Goal: Transaction & Acquisition: Obtain resource

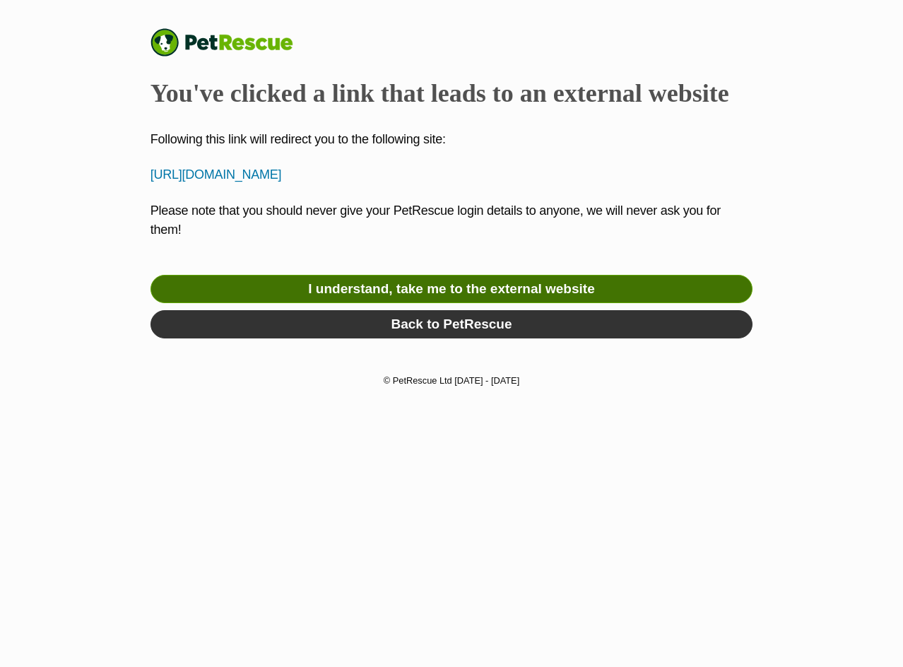
click at [407, 282] on link "I understand, take me to the external website" at bounding box center [452, 289] width 603 height 28
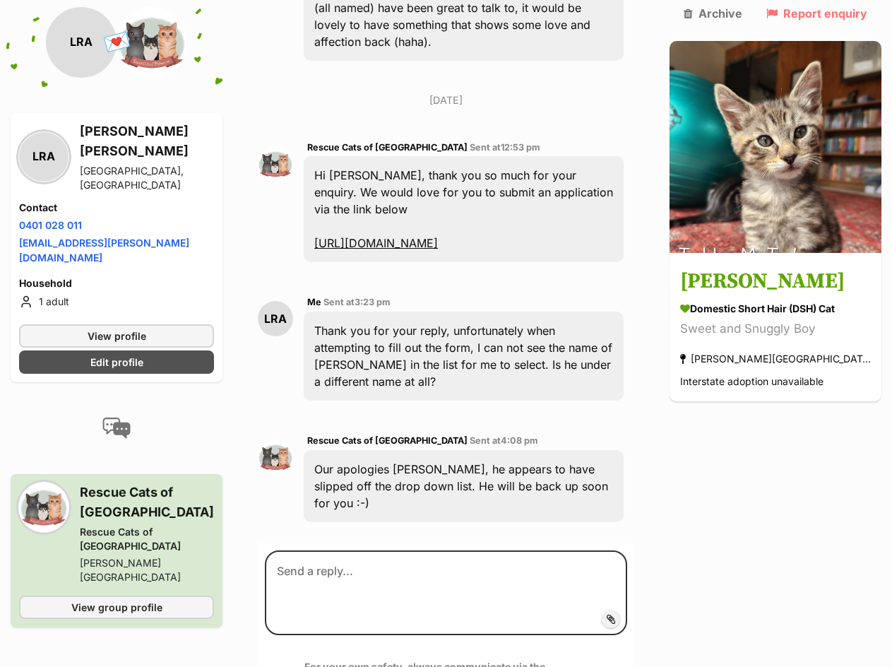
scroll to position [878, 0]
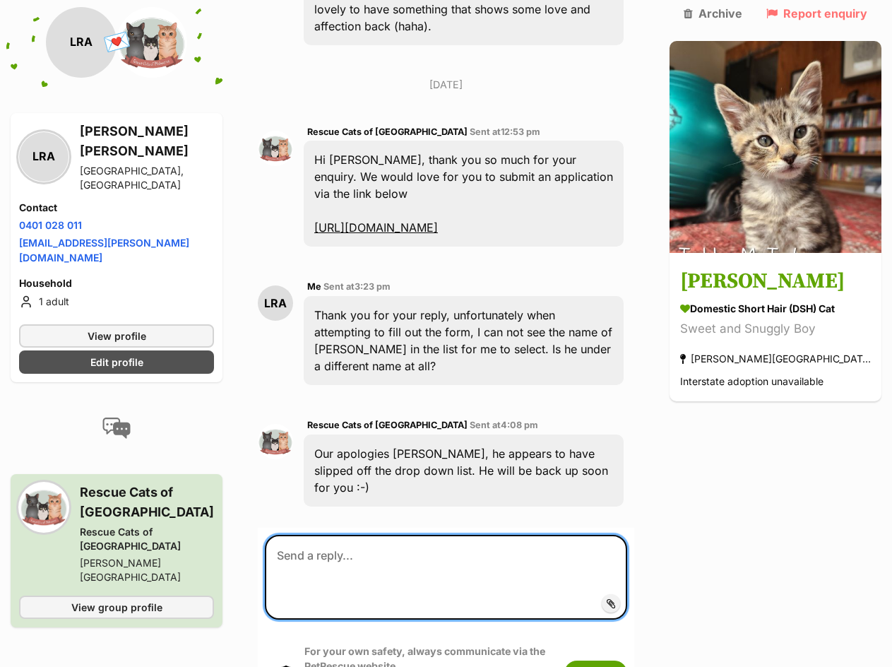
click at [384, 535] on textarea at bounding box center [446, 577] width 362 height 85
click at [360, 535] on textarea at bounding box center [446, 577] width 362 height 85
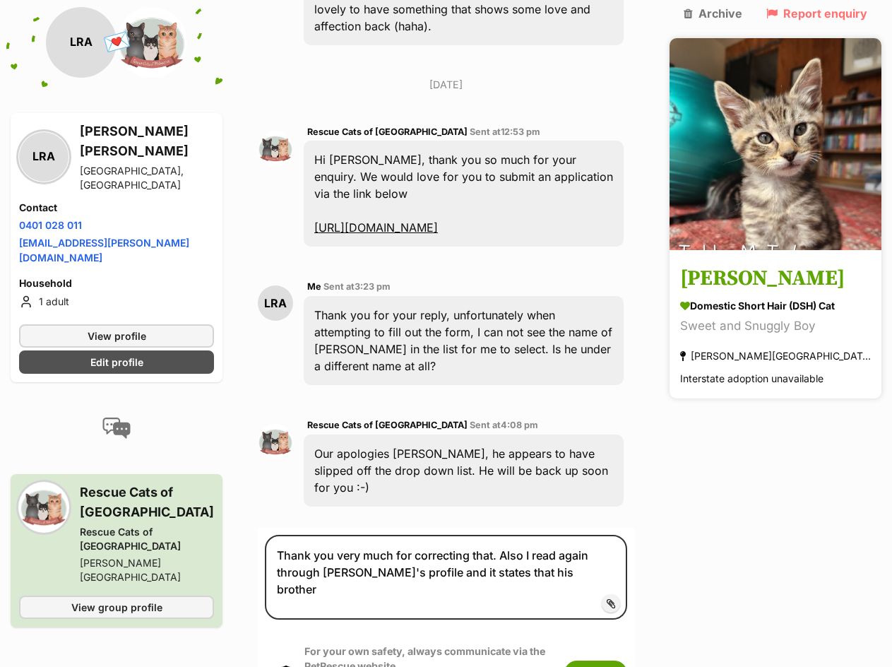
click at [803, 299] on div "Domestic Short Hair (DSH) Cat" at bounding box center [775, 306] width 191 height 15
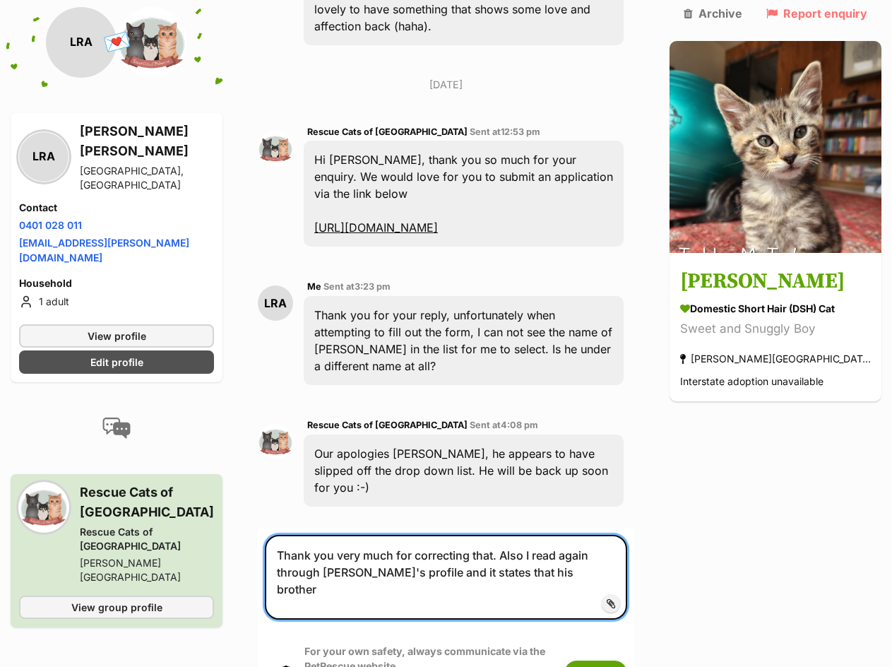
click at [495, 535] on textarea "Thank you very much for correcting that. Also I read again through Tabby's prof…" at bounding box center [446, 577] width 362 height 85
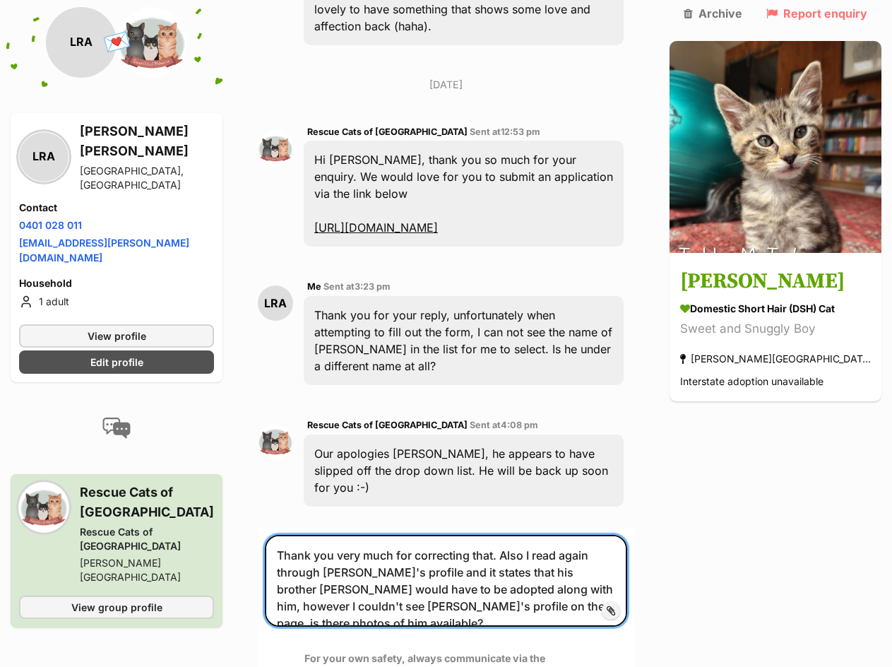
type textarea "Thank you very much for correcting that. Also I read again through Tabby's prof…"
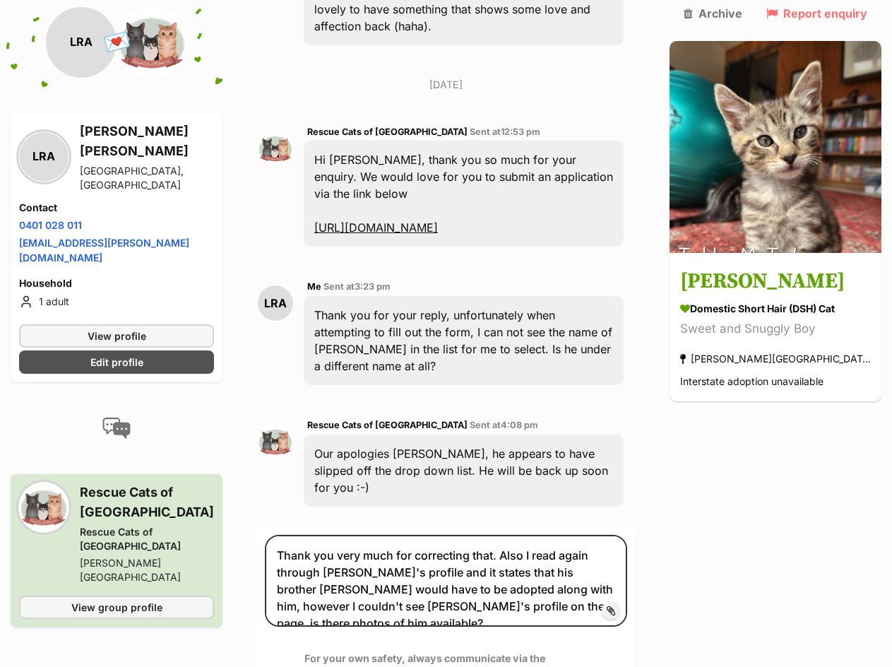
click at [627, 666] on button "Submit" at bounding box center [596, 680] width 63 height 25
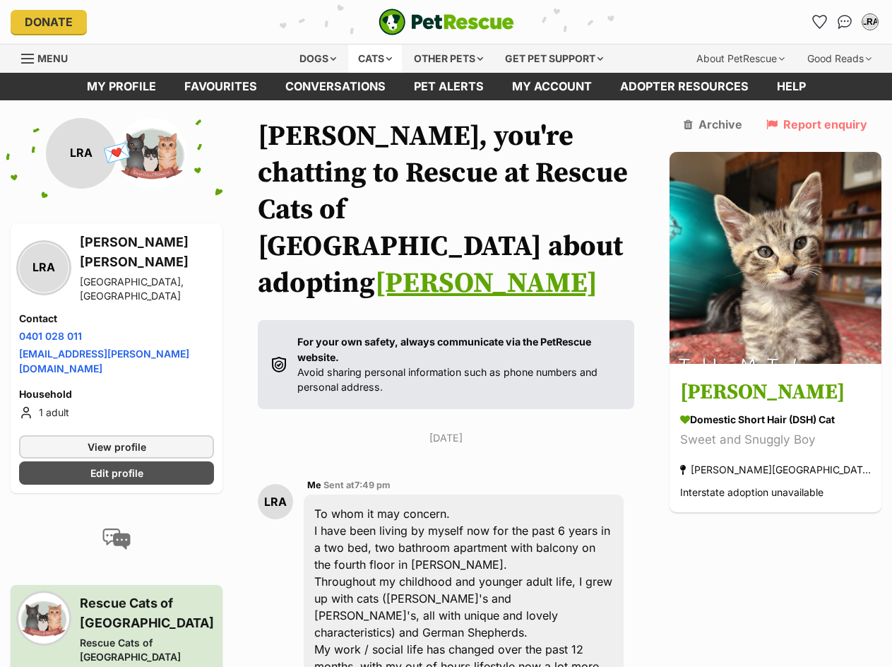
click at [369, 55] on div "Cats" at bounding box center [375, 59] width 54 height 28
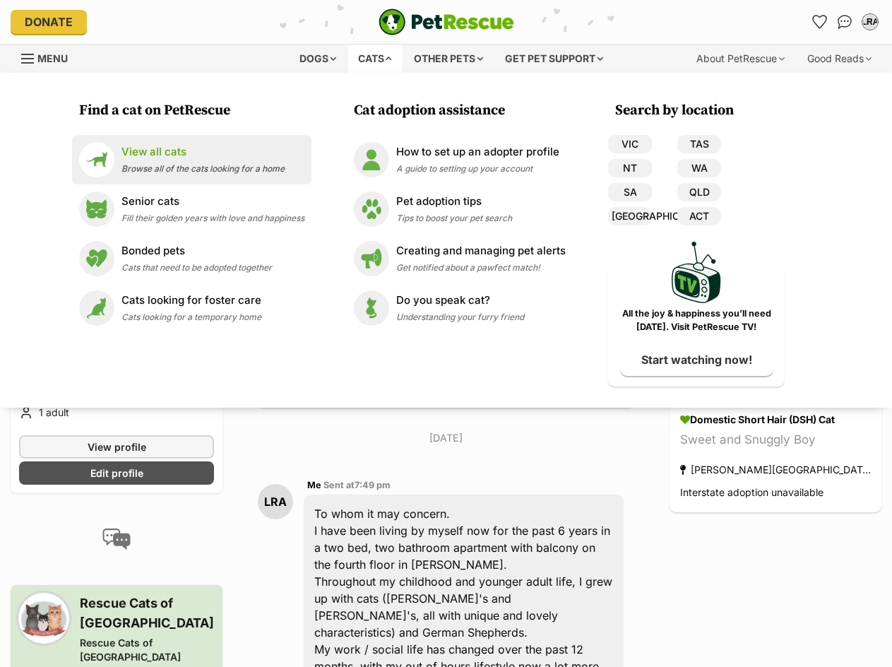
click at [176, 156] on p "View all cats" at bounding box center [203, 152] width 163 height 16
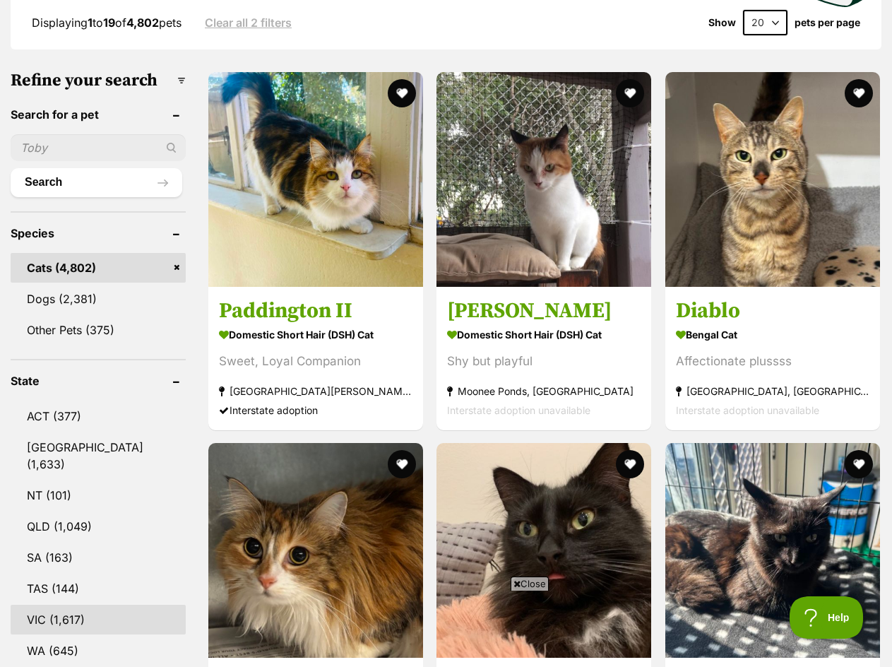
click at [74, 605] on link "VIC (1,617)" at bounding box center [98, 620] width 175 height 30
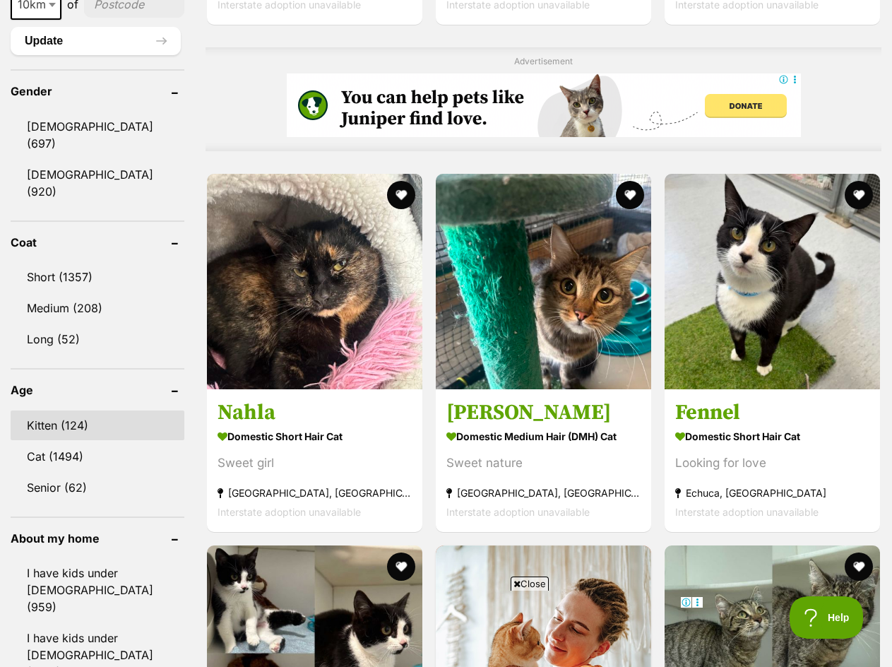
click at [80, 411] on link "Kitten (124)" at bounding box center [98, 426] width 174 height 30
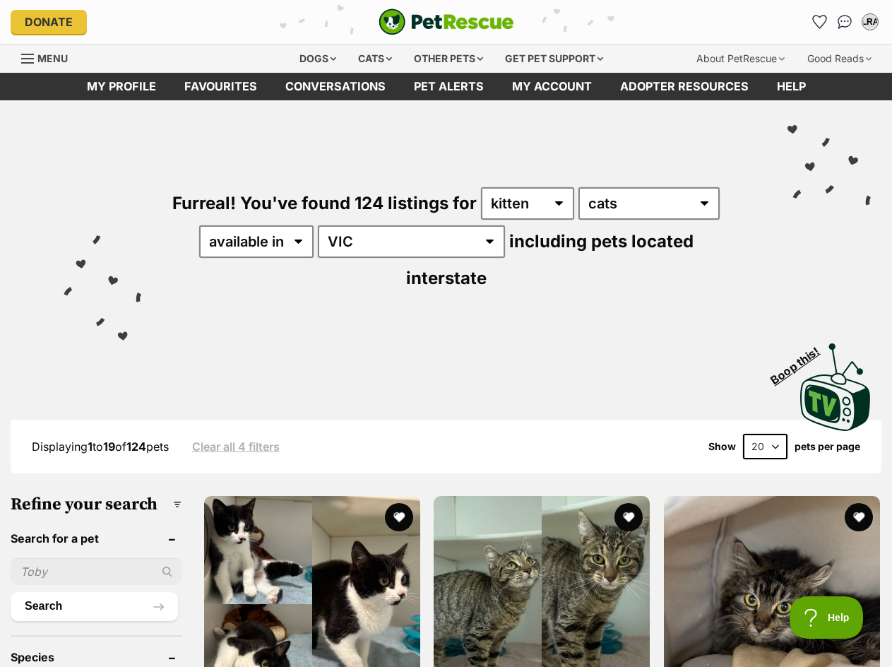
click at [773, 434] on select "20 40 60" at bounding box center [765, 446] width 45 height 25
select select "60"
click at [743, 434] on select "20 40 60" at bounding box center [765, 446] width 45 height 25
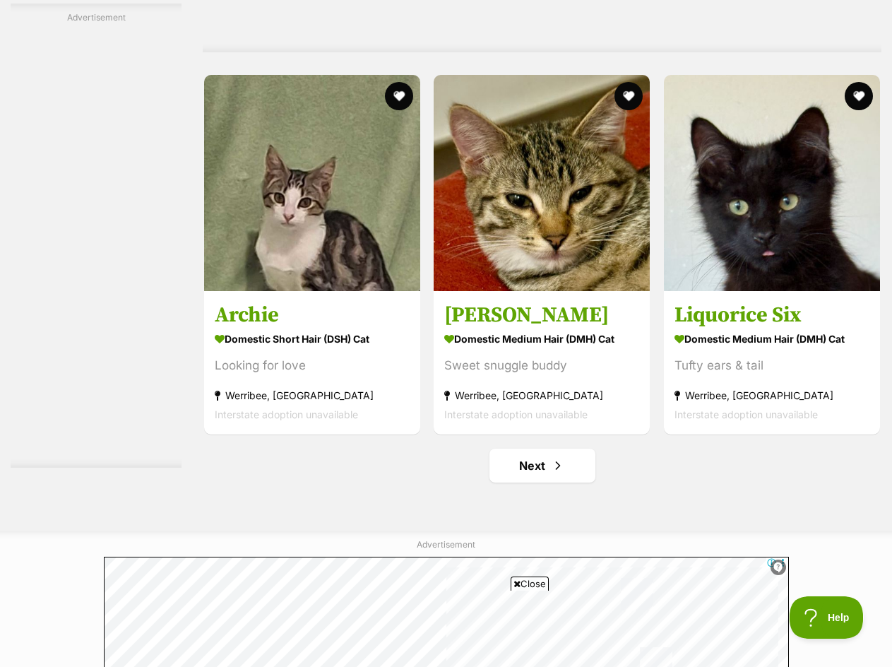
scroll to position [8762, 0]
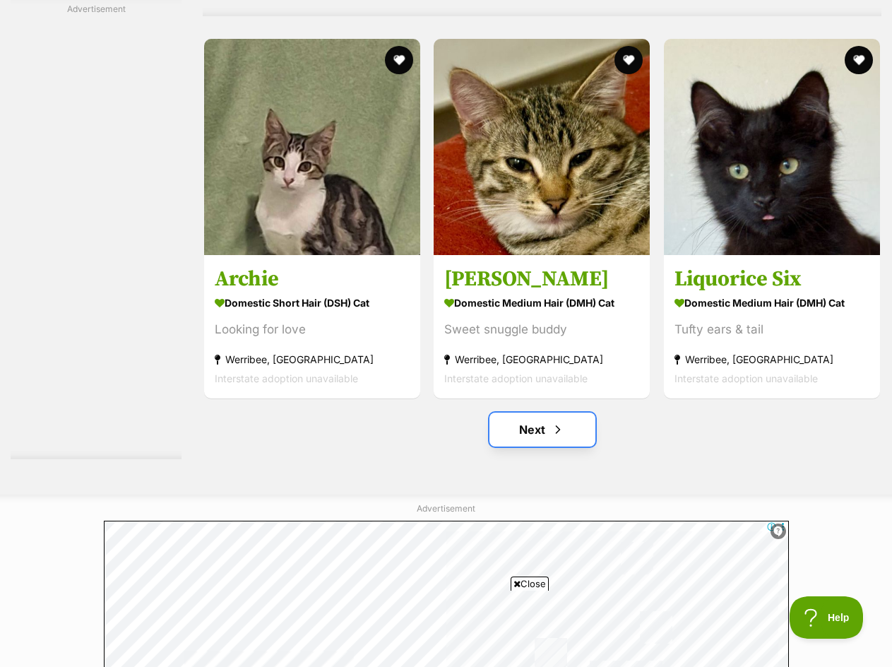
click at [590, 430] on link "Next" at bounding box center [543, 430] width 106 height 34
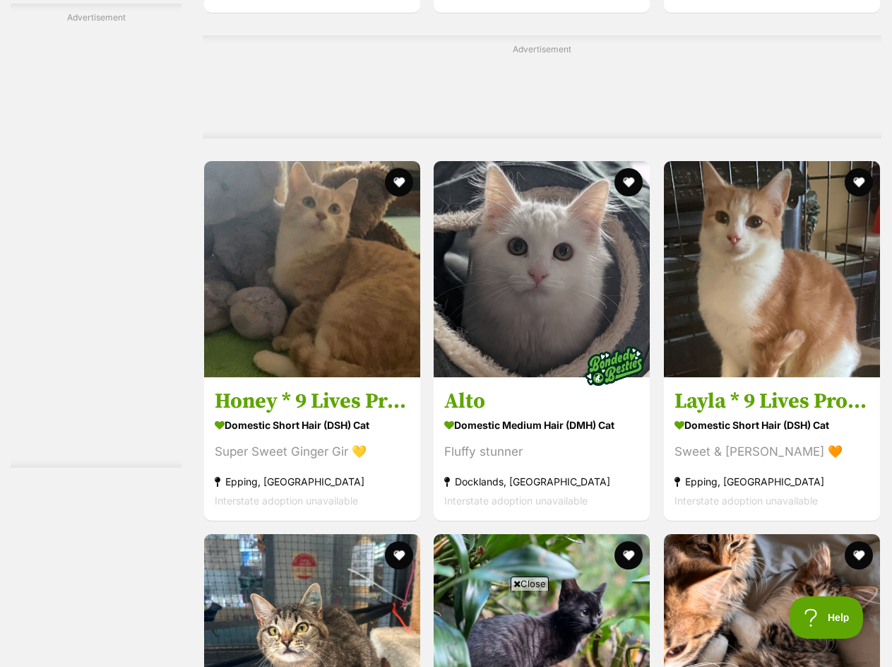
scroll to position [6571, 0]
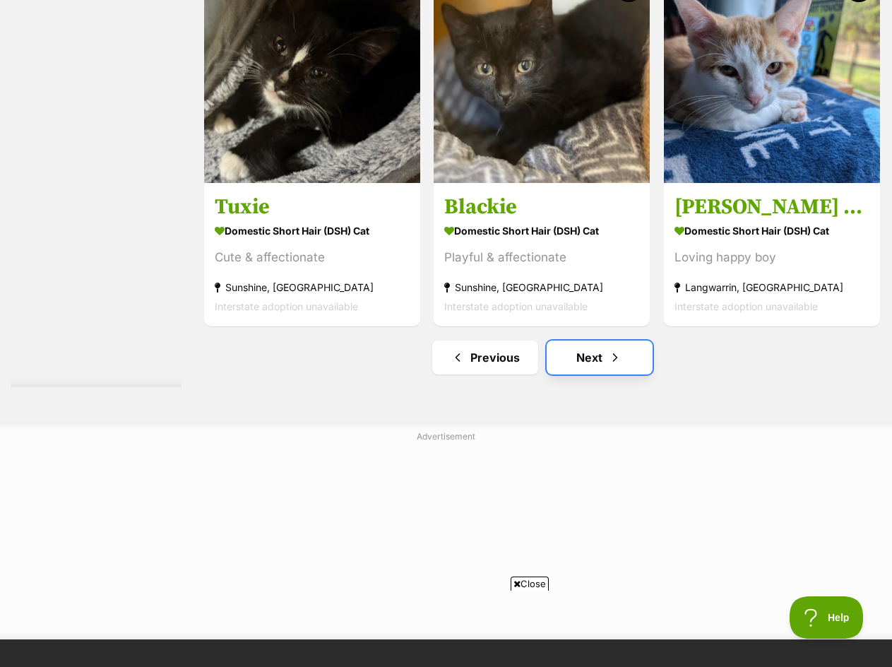
click at [601, 349] on link "Next" at bounding box center [600, 358] width 106 height 34
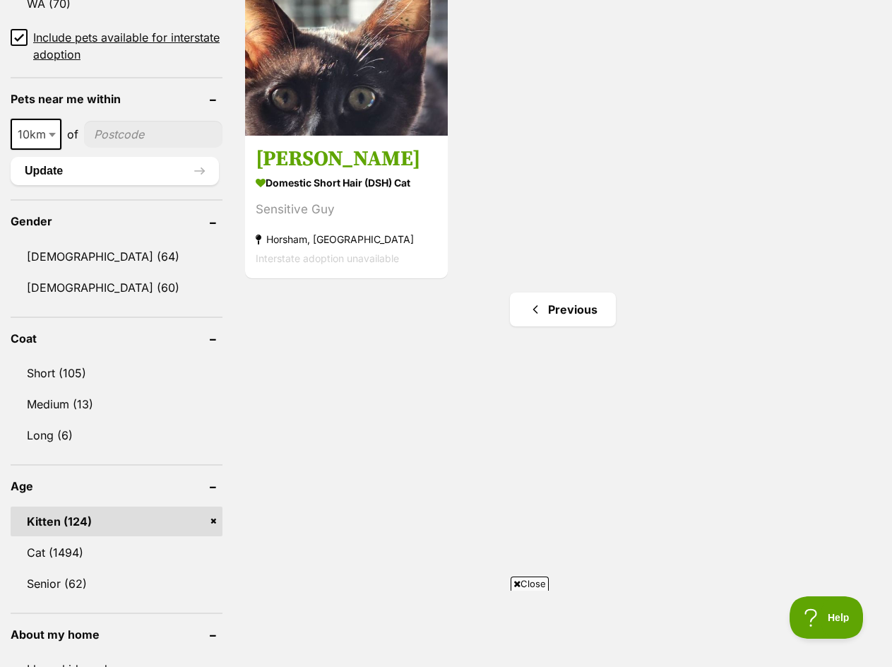
scroll to position [1060, 0]
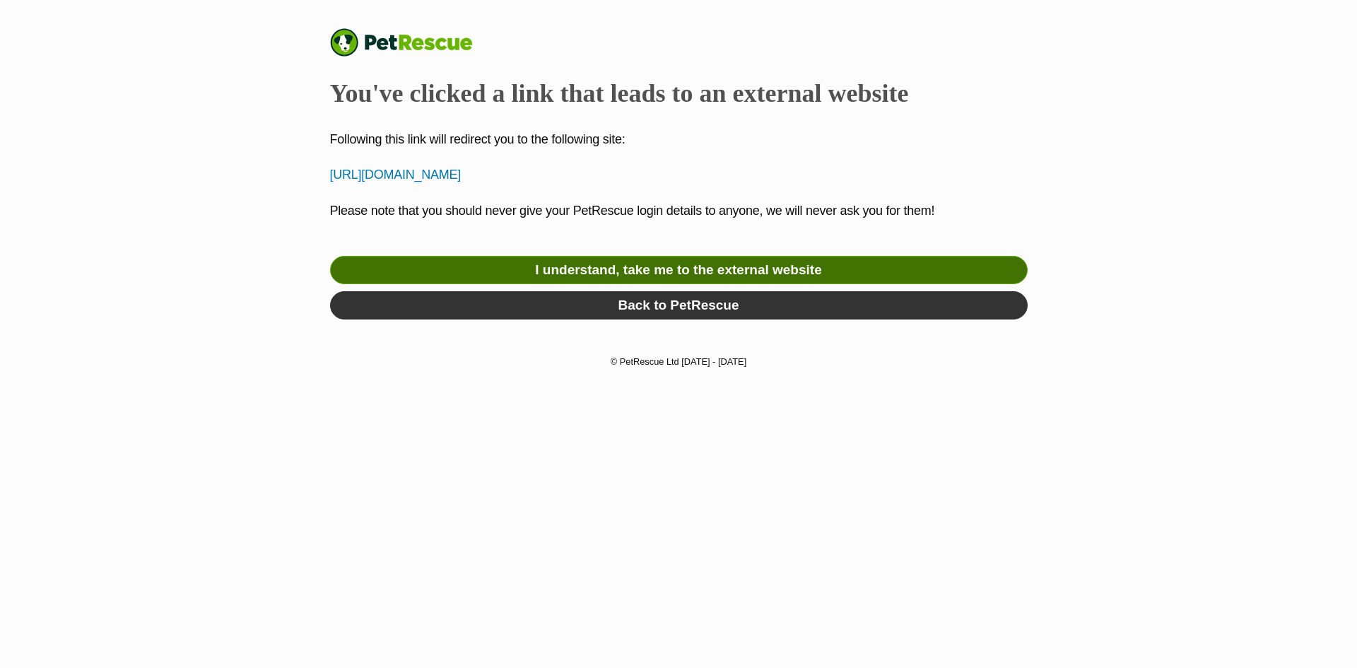
click at [555, 261] on link "I understand, take me to the external website" at bounding box center [678, 270] width 697 height 28
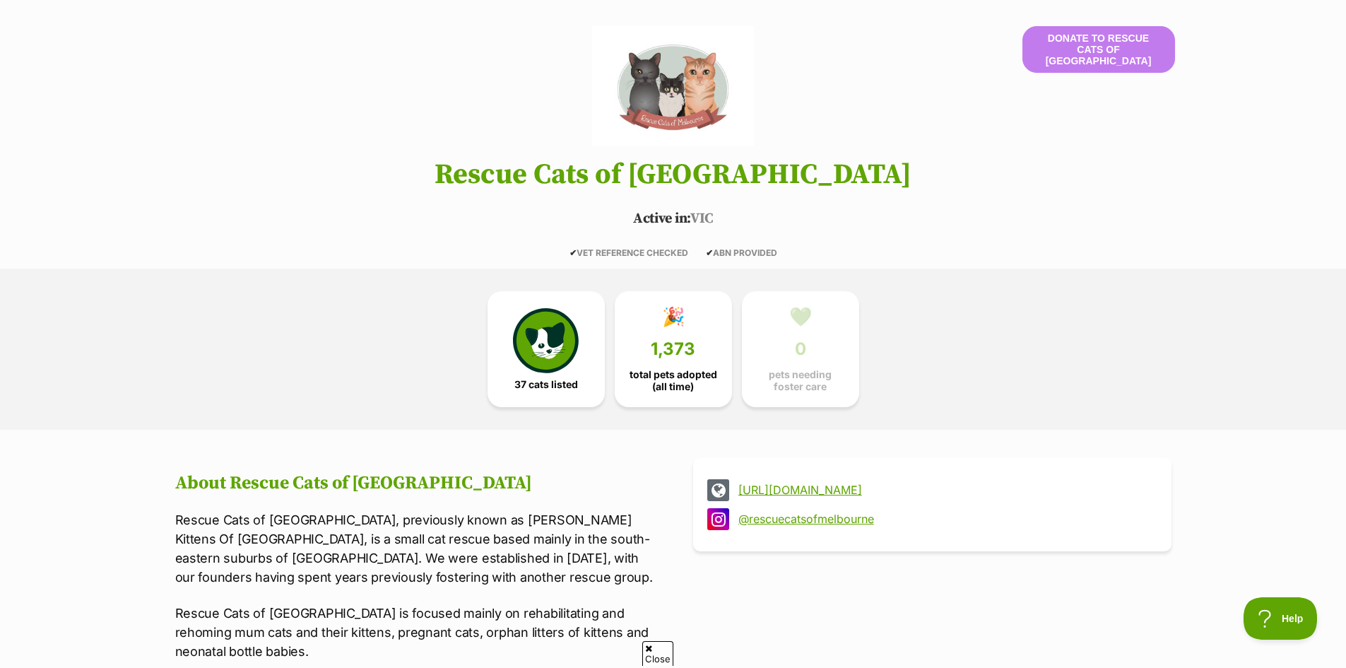
scroll to position [141, 0]
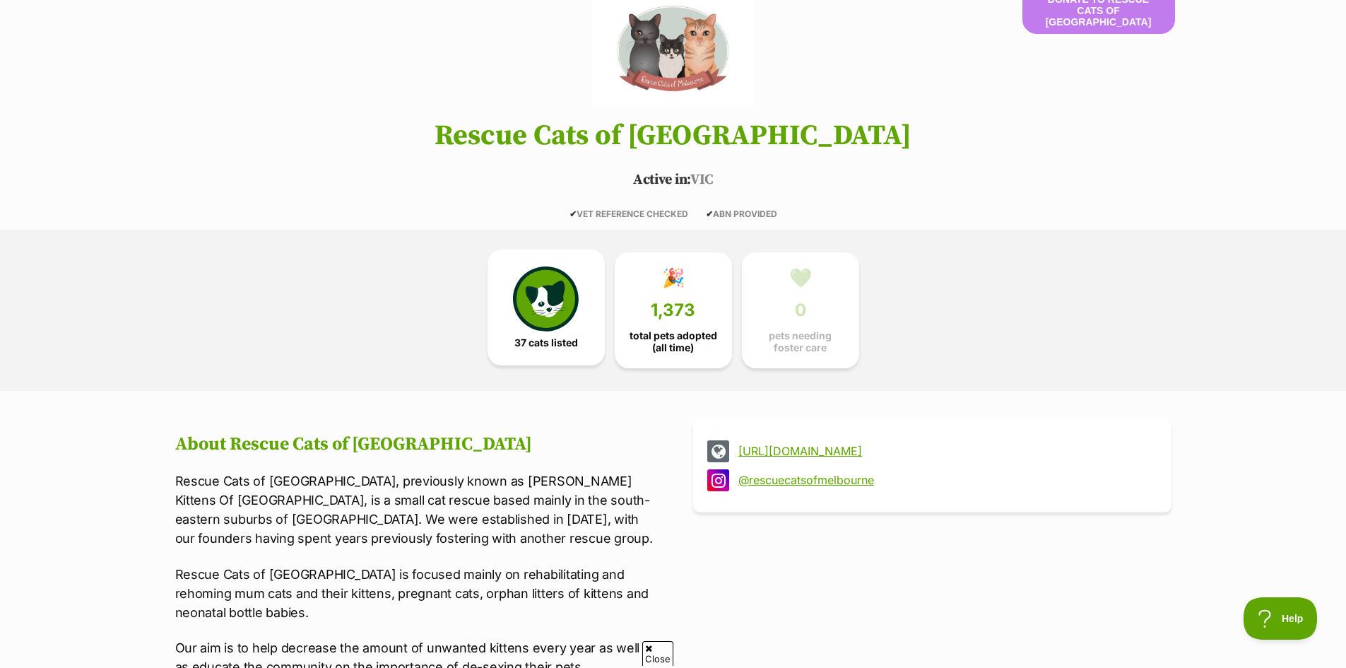
drag, startPoint x: 532, startPoint y: 297, endPoint x: 529, endPoint y: 290, distance: 7.6
click at [532, 297] on img at bounding box center [545, 298] width 65 height 65
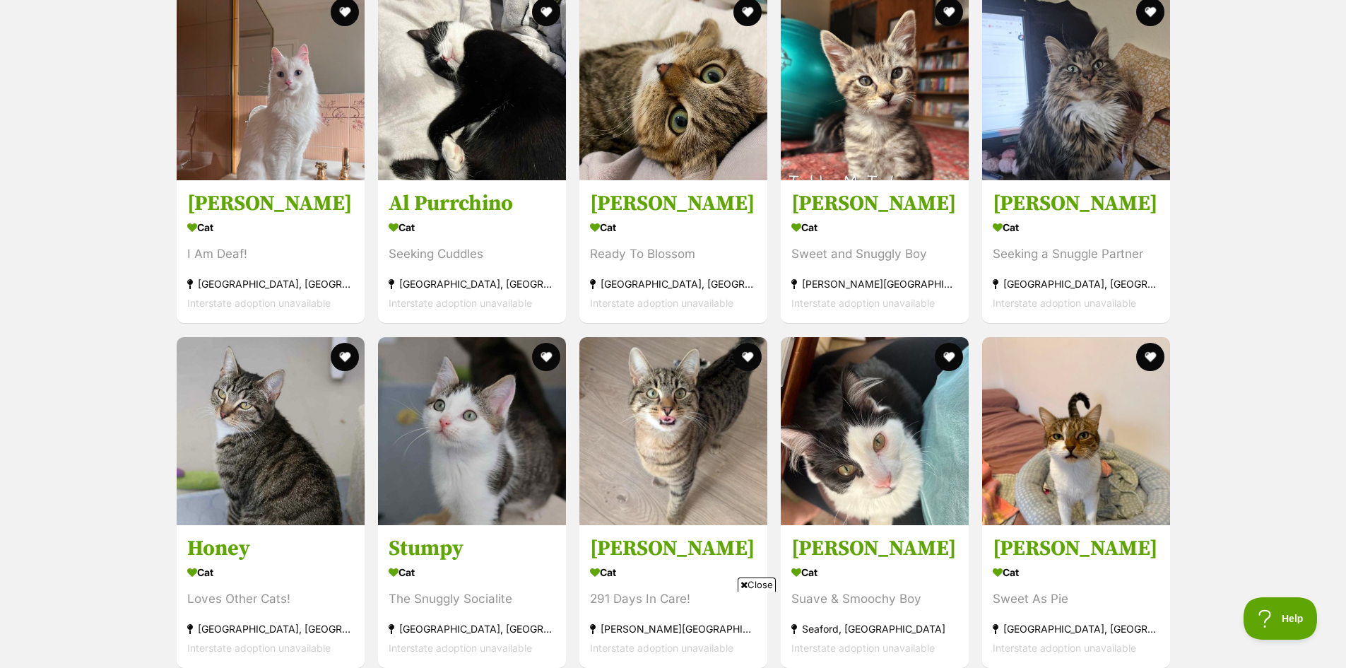
scroll to position [1704, 0]
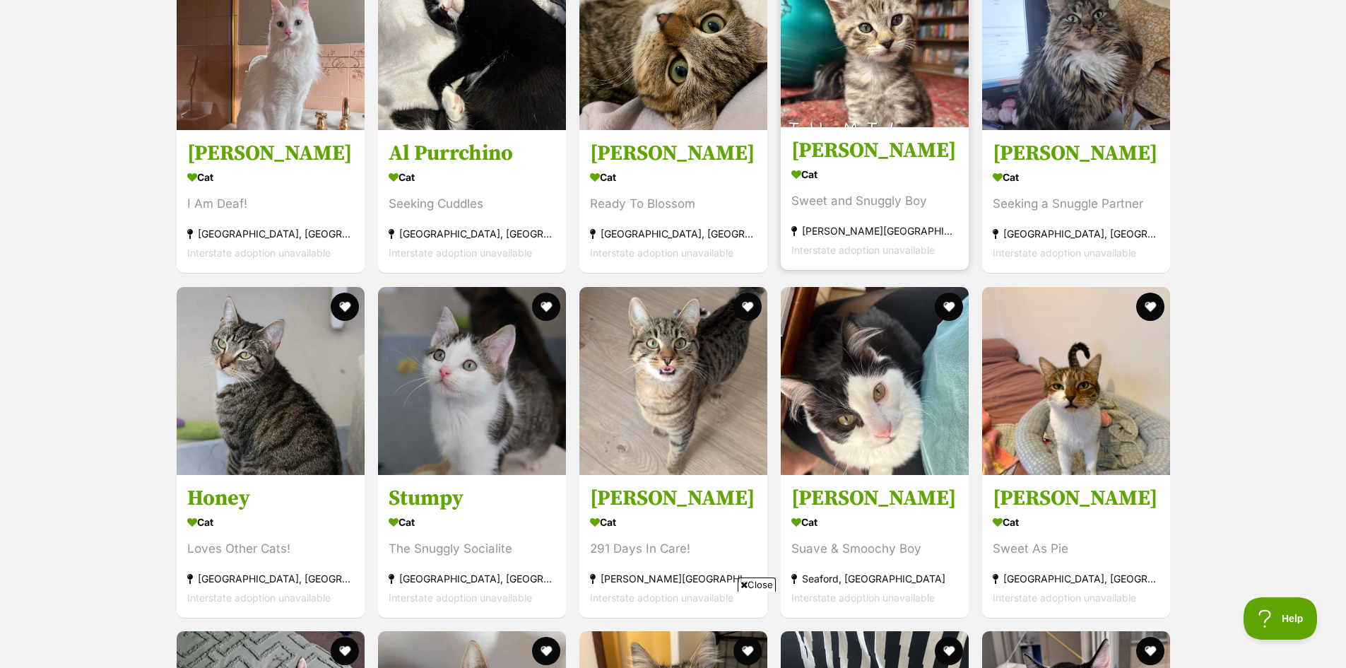
click at [892, 167] on div "Cat" at bounding box center [874, 175] width 167 height 20
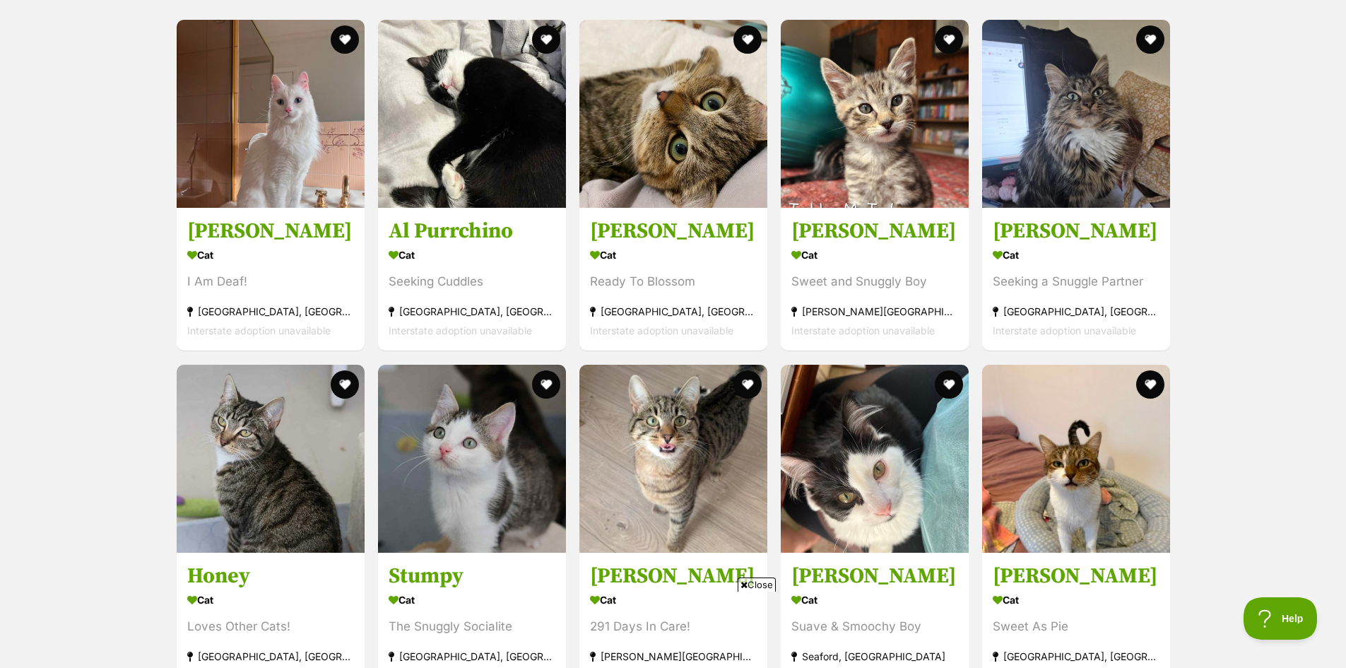
scroll to position [1625, 0]
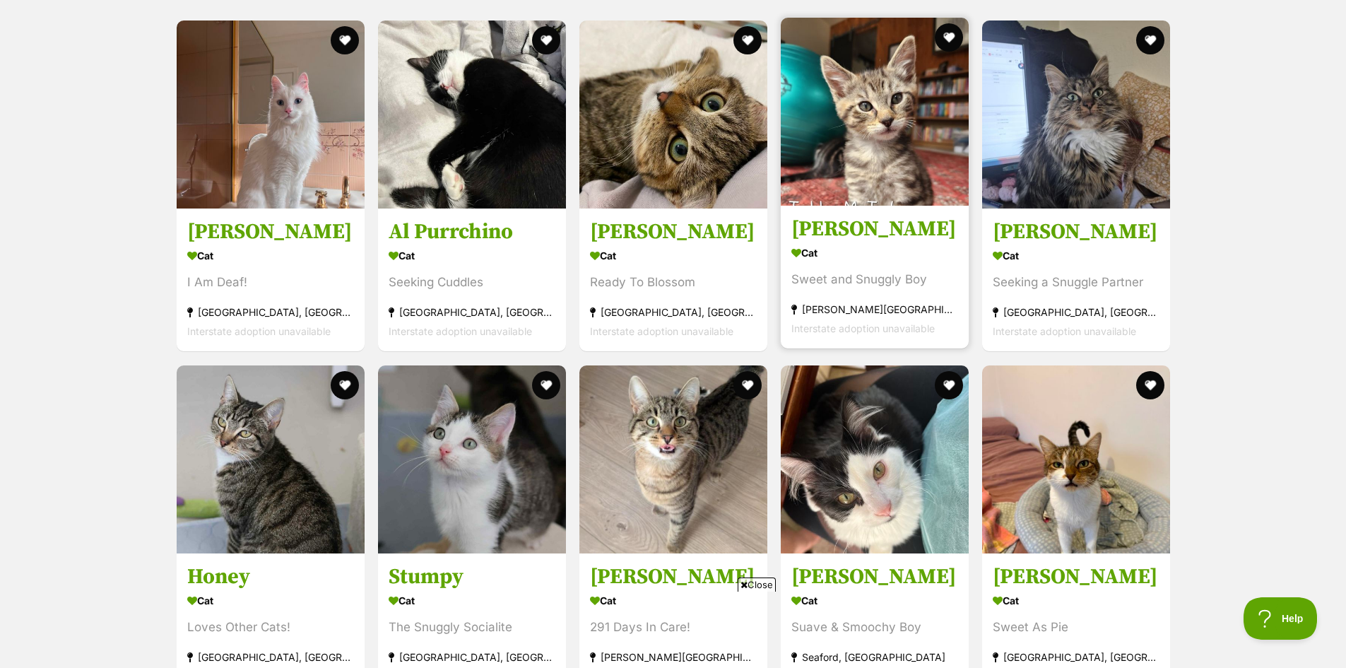
click at [955, 291] on section "Cat Sweet and Snuggly Boy Mitcham, VIC Interstate adoption unavailable" at bounding box center [874, 290] width 167 height 95
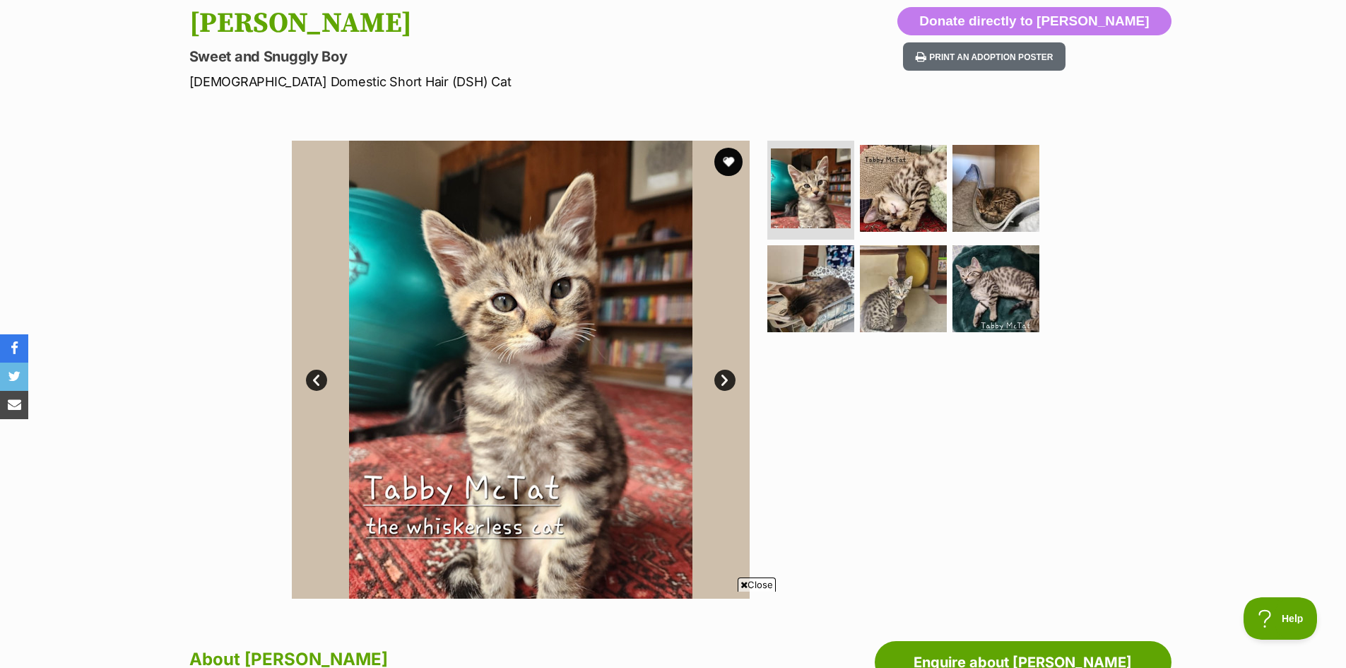
scroll to position [141, 0]
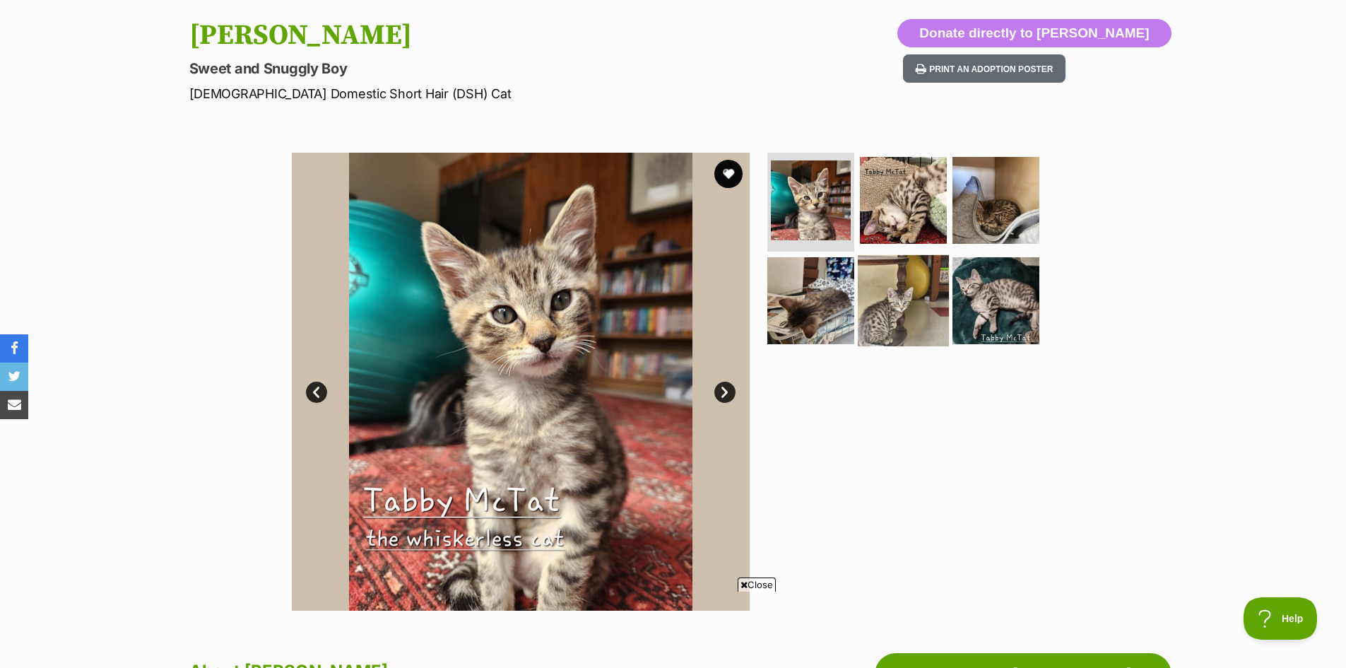
click at [868, 296] on img at bounding box center [903, 299] width 91 height 91
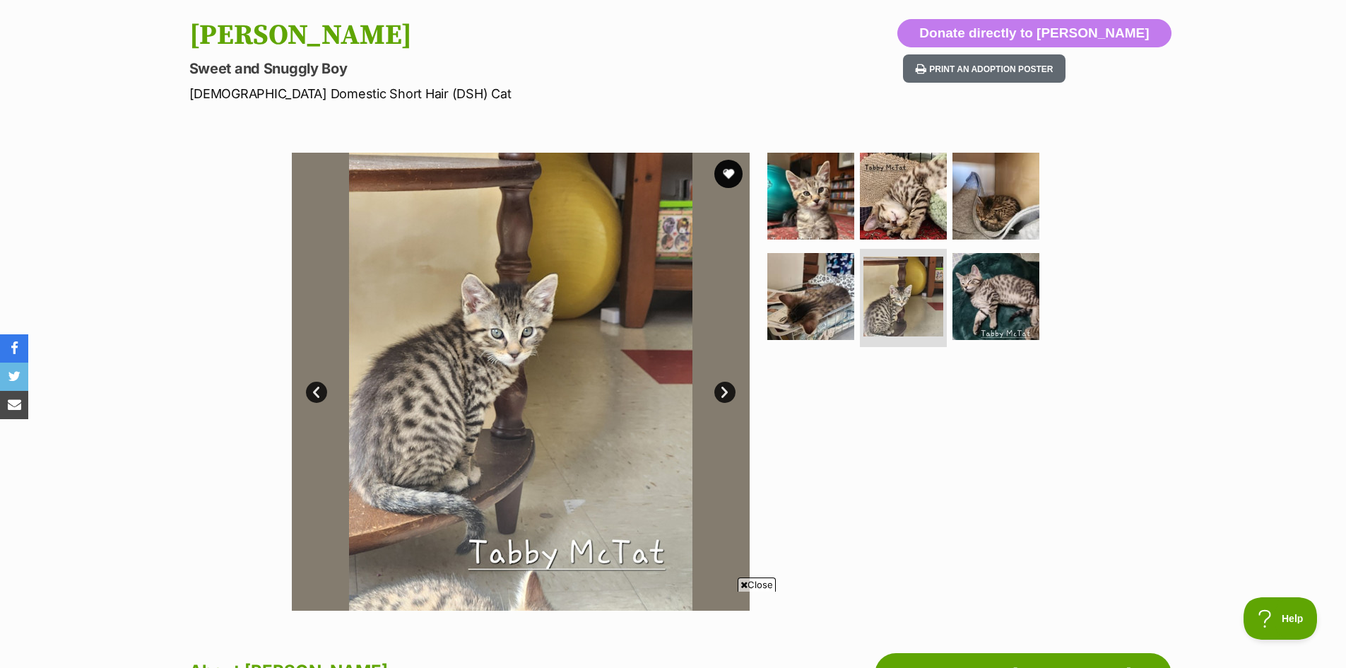
click at [719, 390] on link "Next" at bounding box center [724, 392] width 21 height 21
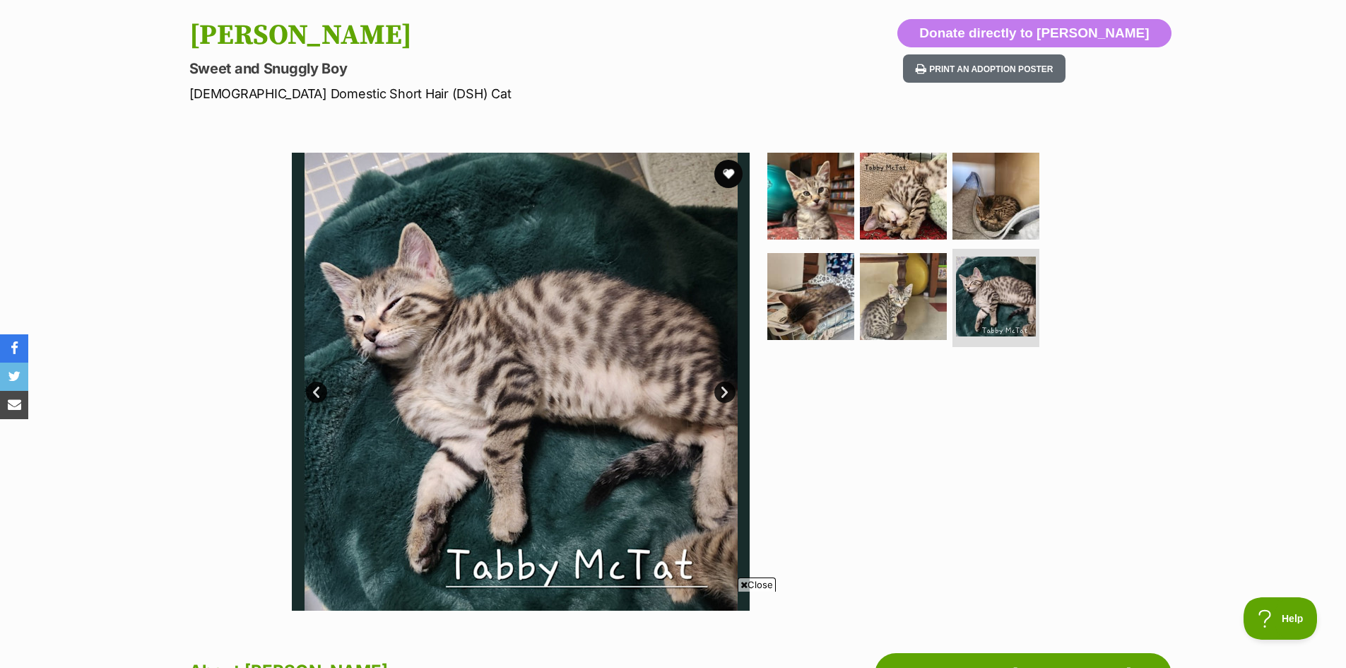
click at [719, 390] on link "Next" at bounding box center [724, 392] width 21 height 21
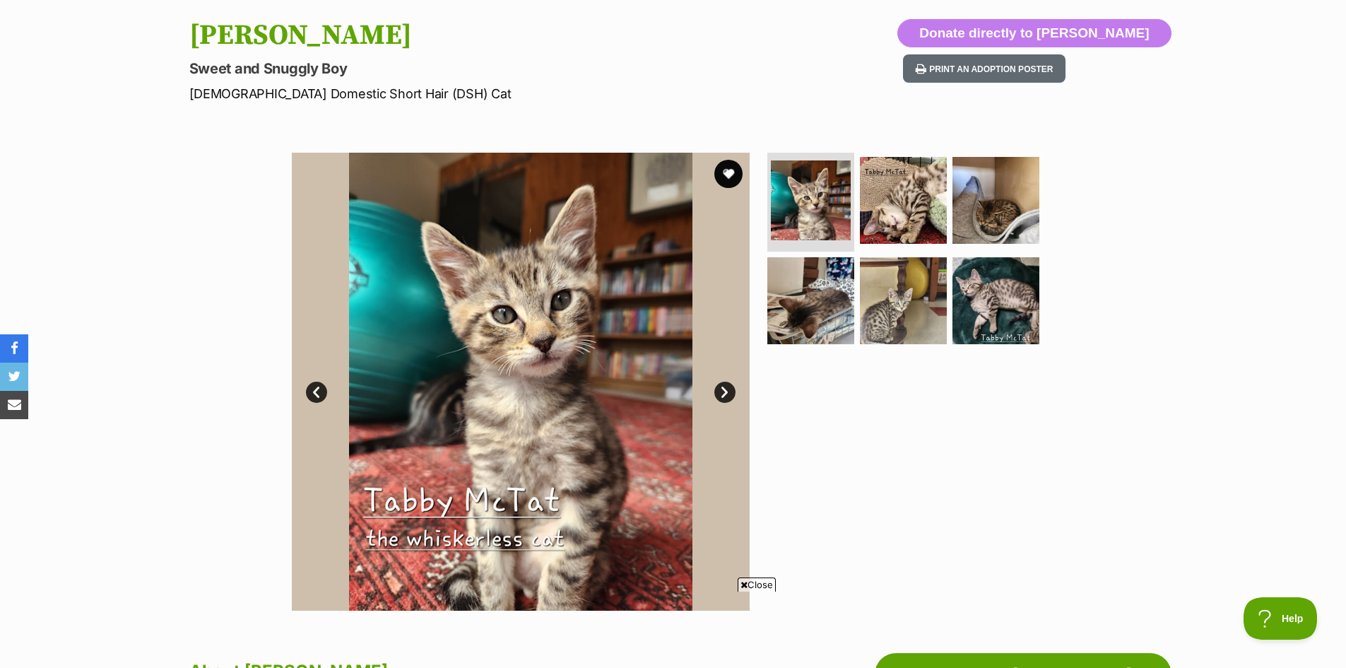
click at [719, 390] on link "Next" at bounding box center [724, 392] width 21 height 21
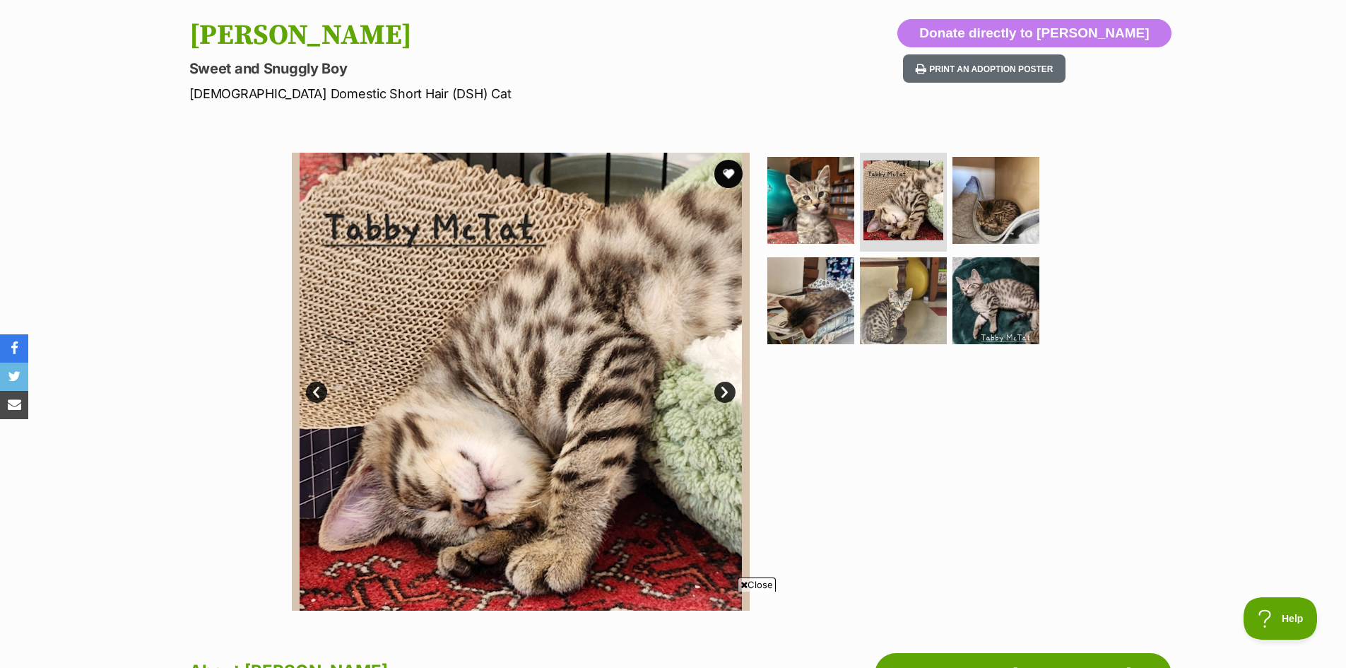
click at [719, 390] on link "Next" at bounding box center [724, 392] width 21 height 21
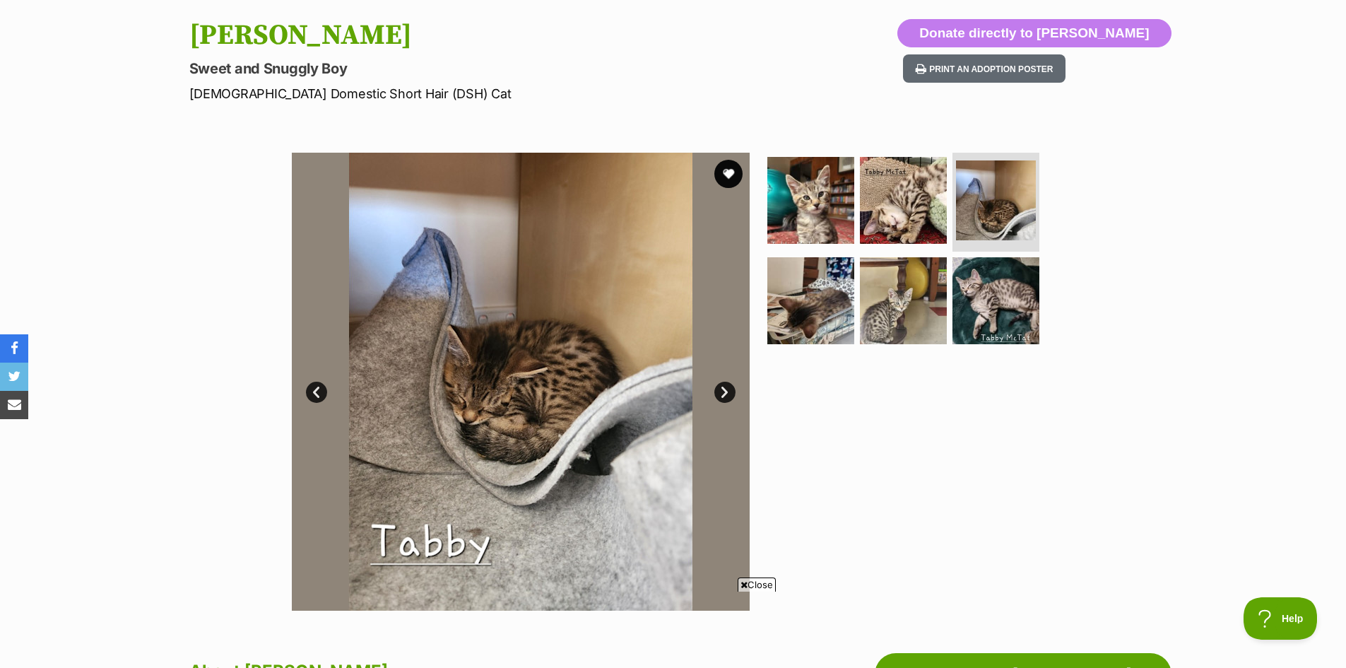
click at [719, 390] on link "Next" at bounding box center [724, 392] width 21 height 21
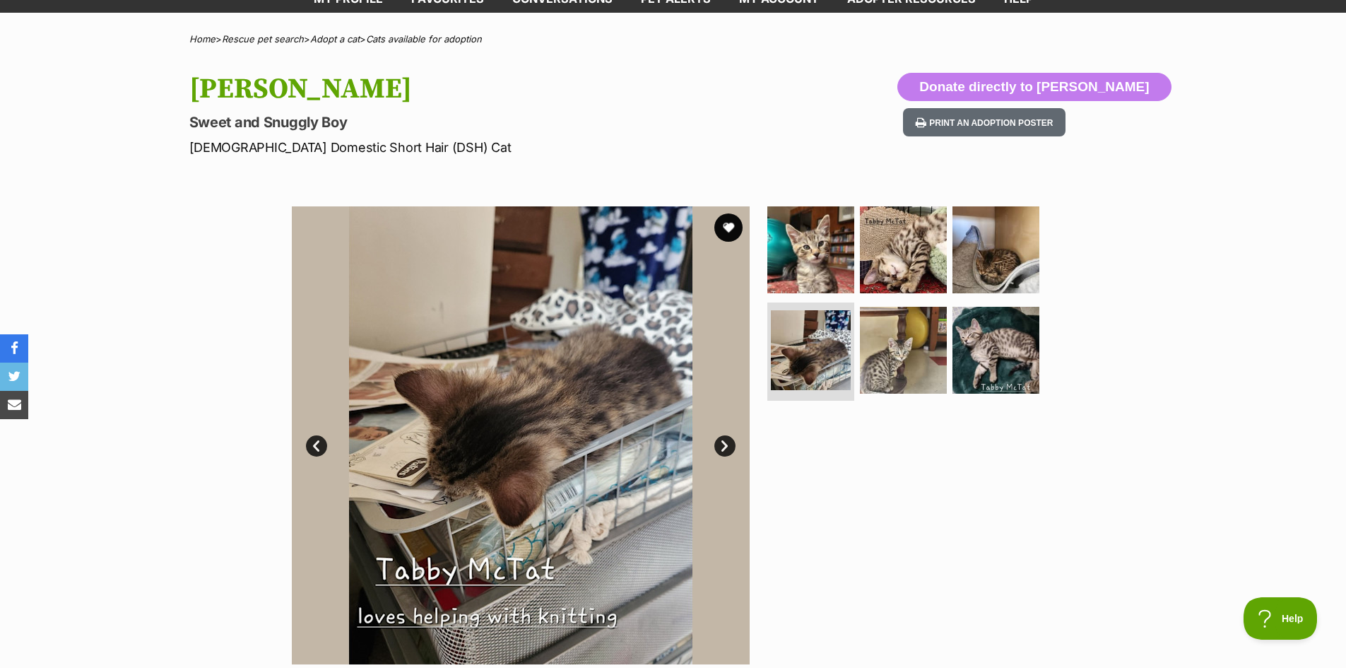
scroll to position [0, 0]
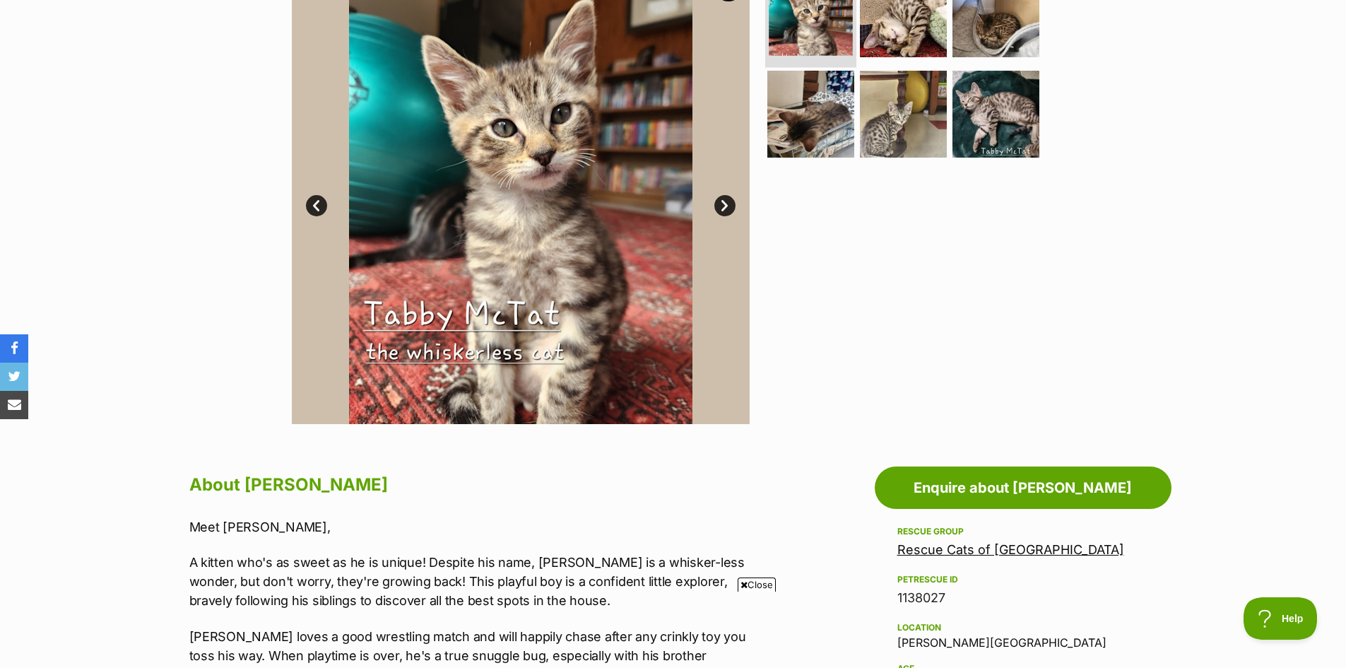
scroll to position [283, 0]
